Goal: Navigation & Orientation: Find specific page/section

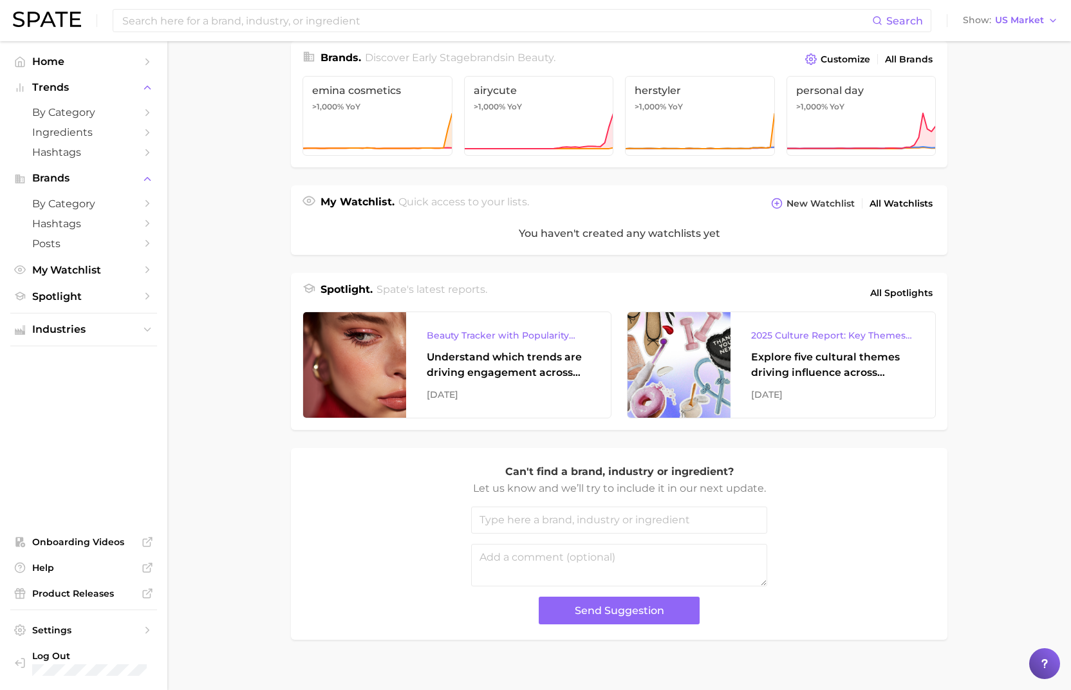
scroll to position [334, 0]
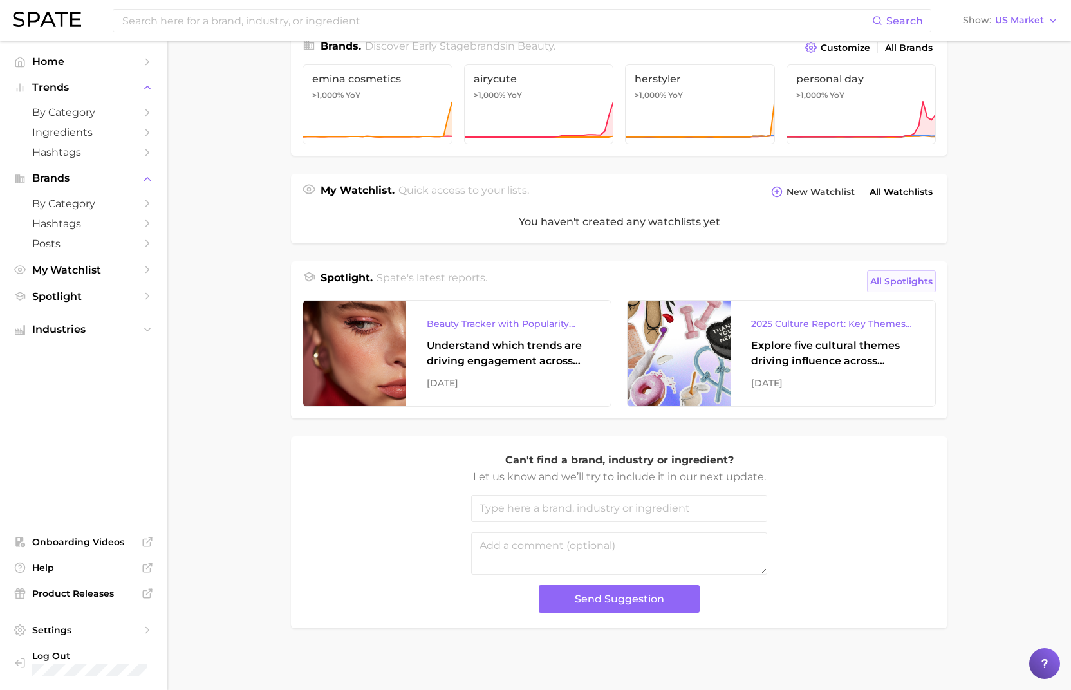
click at [892, 285] on span "All Spotlights" at bounding box center [901, 280] width 62 height 15
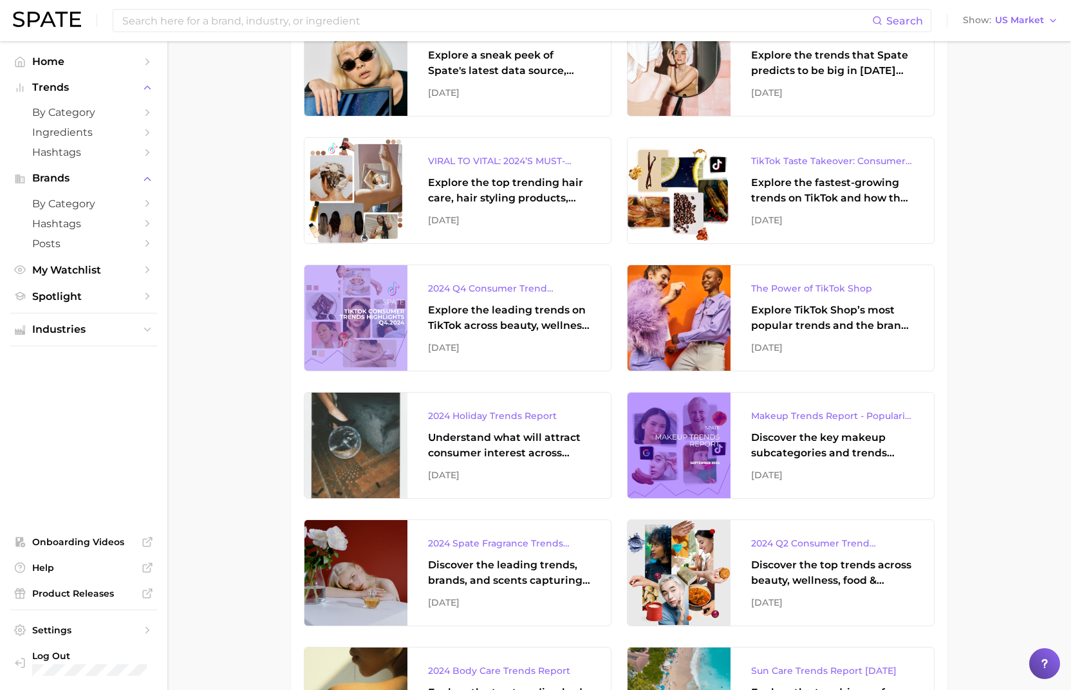
scroll to position [1661, 0]
